Goal: Transaction & Acquisition: Subscribe to service/newsletter

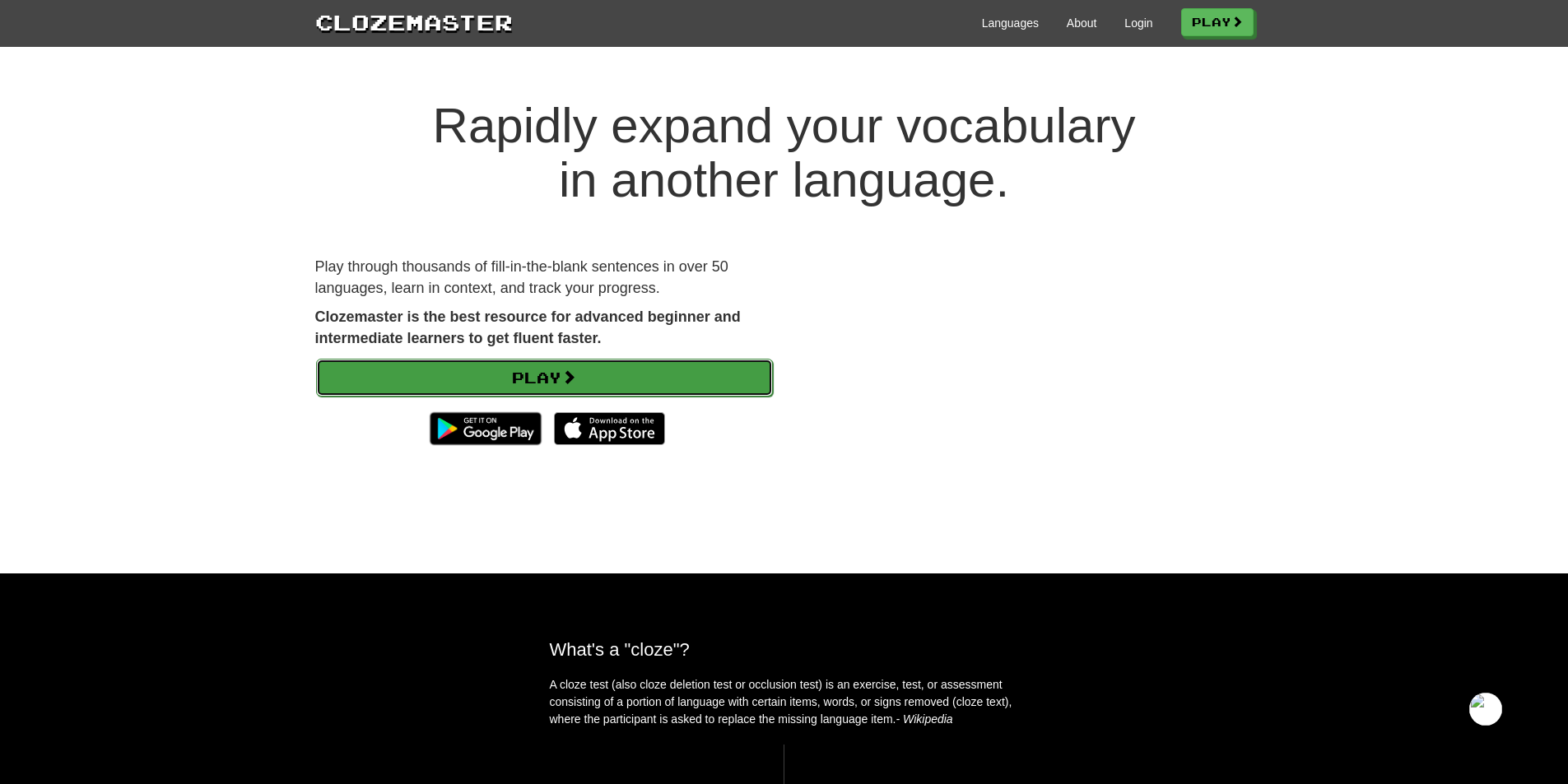
click at [453, 376] on link "Play" at bounding box center [545, 377] width 457 height 38
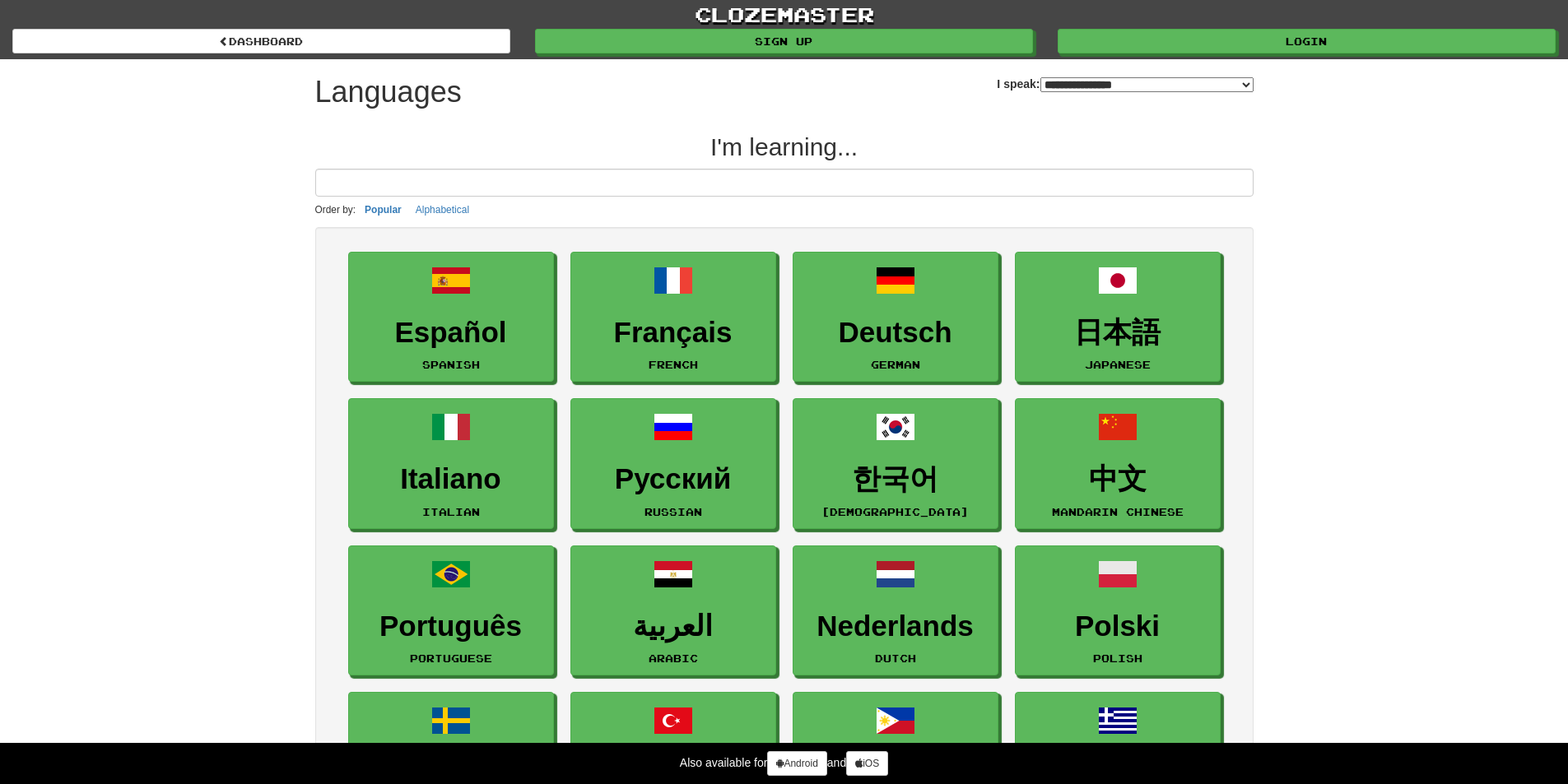
select select "*******"
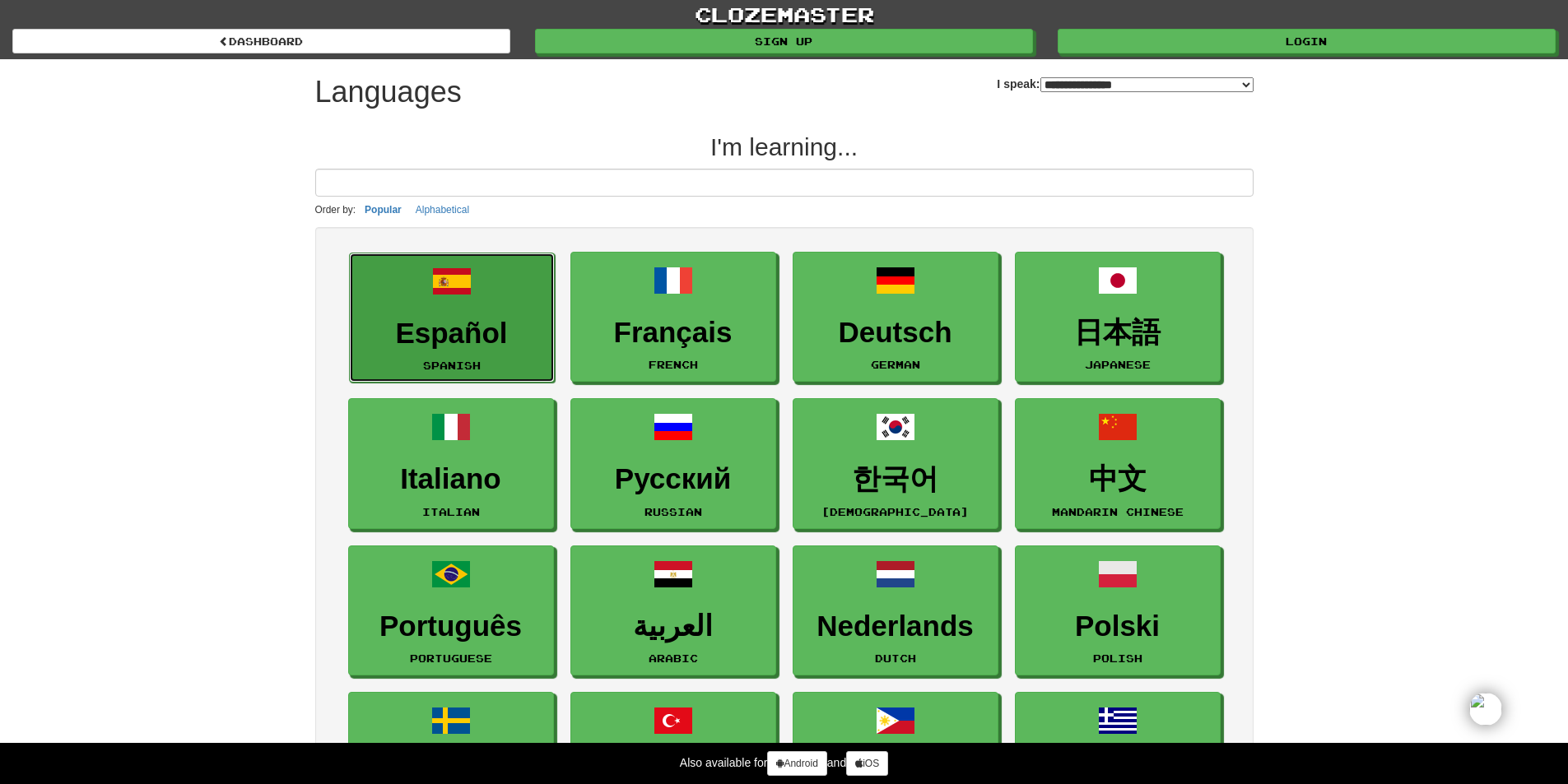
click at [465, 334] on h3 "Español" at bounding box center [452, 333] width 188 height 32
